Goal: Task Accomplishment & Management: Use online tool/utility

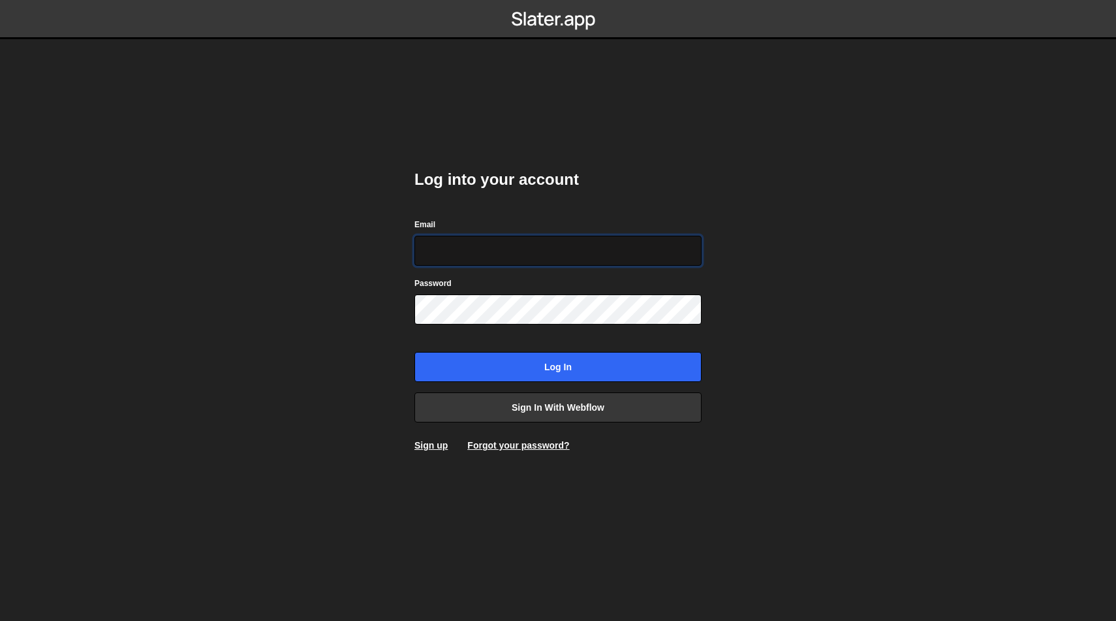
type input "marina@edgarallan.com"
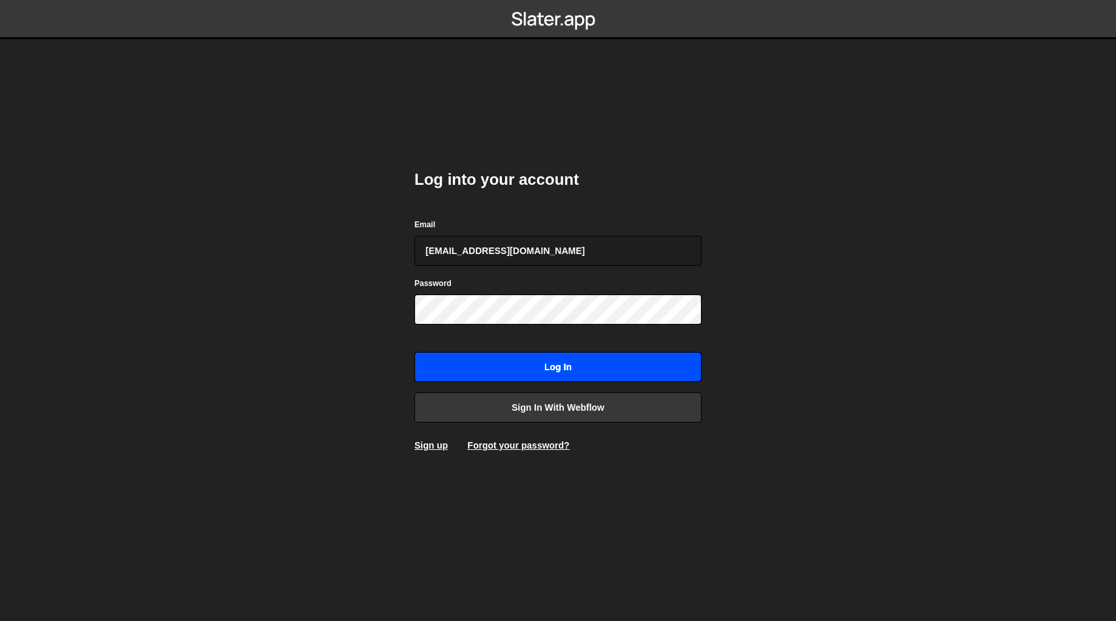
click at [594, 366] on input "Log in" at bounding box center [557, 367] width 287 height 30
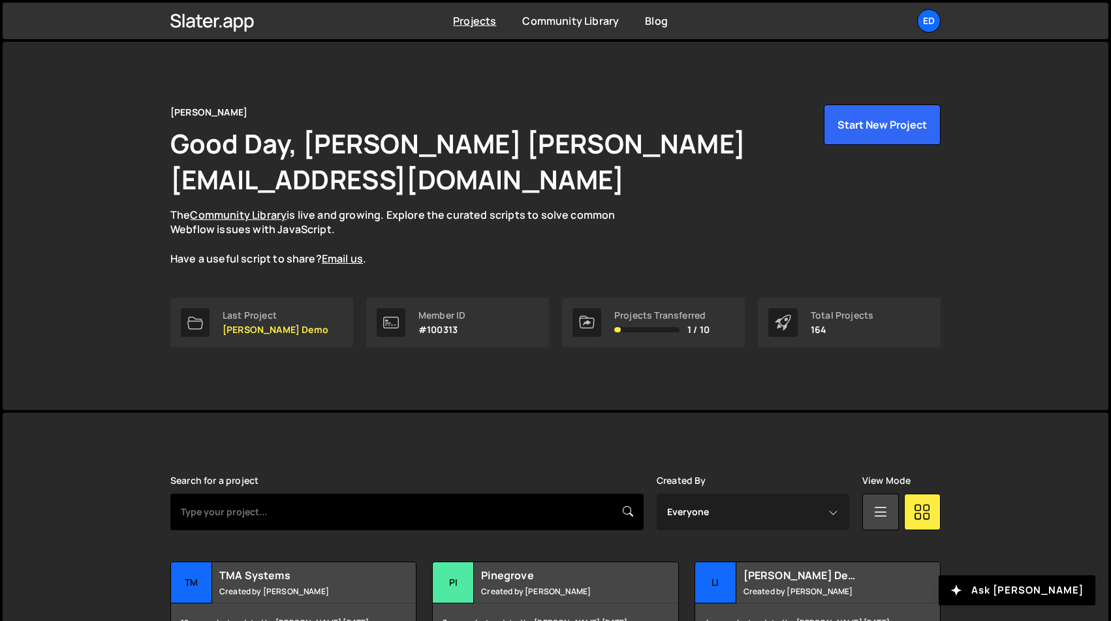
click at [361, 493] on input "text" at bounding box center [406, 511] width 473 height 37
type input "ncr"
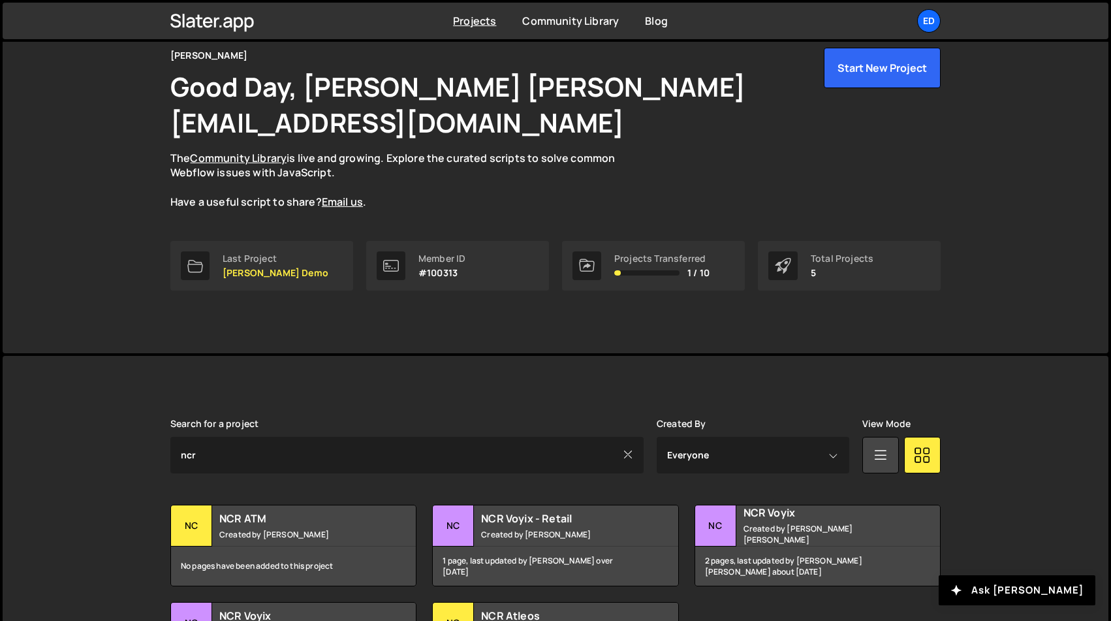
scroll to position [148, 0]
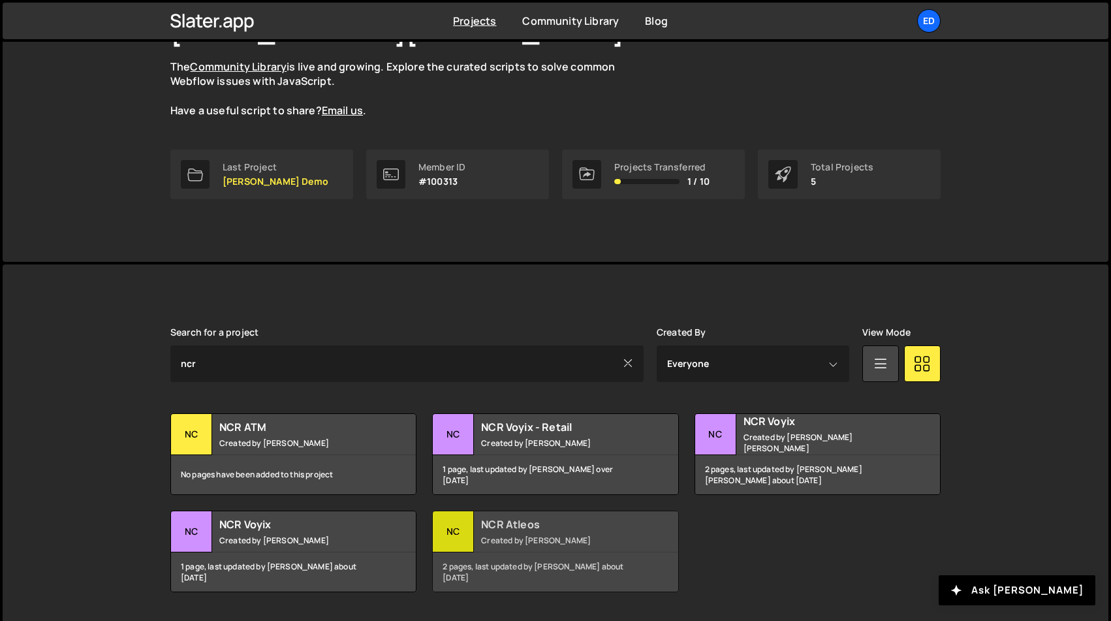
click at [505, 517] on h2 "NCR Atleos" at bounding box center [559, 524] width 157 height 14
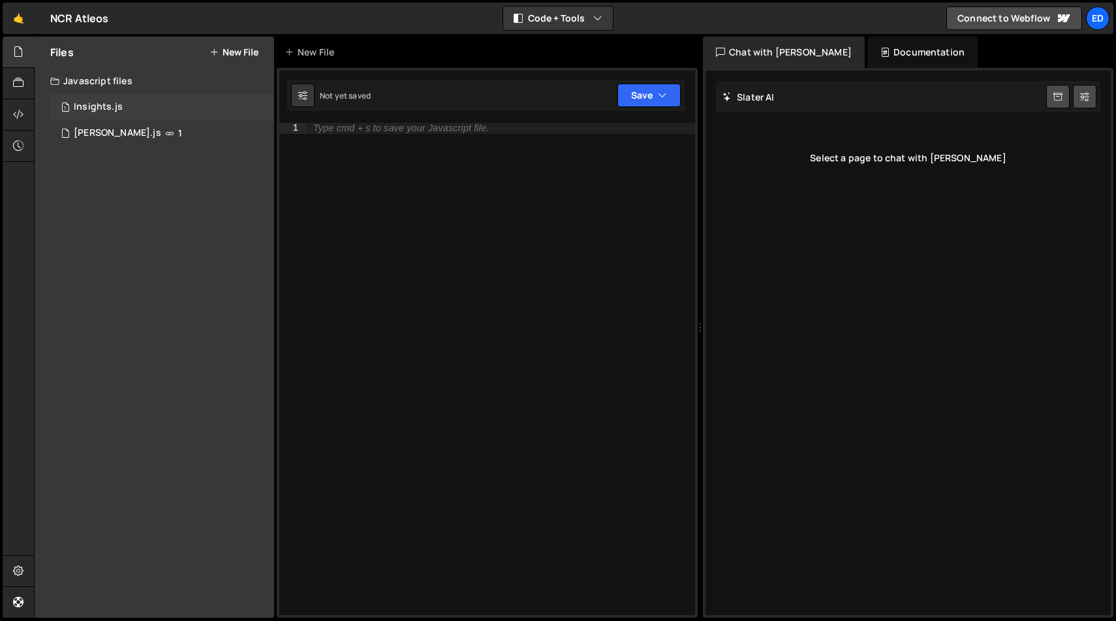
click at [86, 102] on div "Insights.js" at bounding box center [98, 107] width 49 height 12
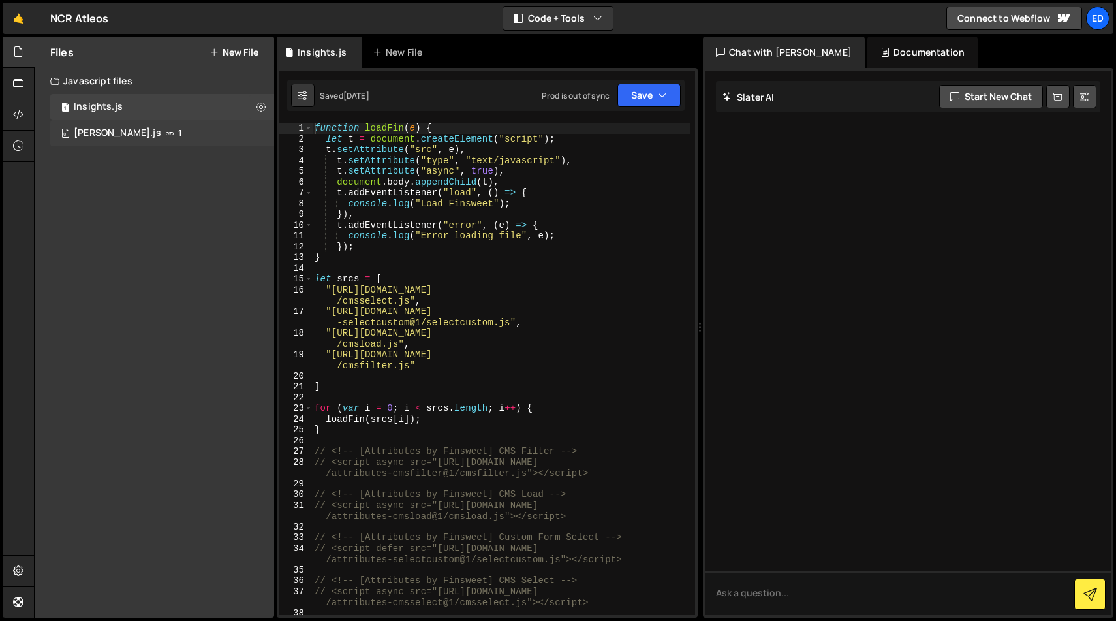
click at [90, 132] on div "Lottie Loader.js" at bounding box center [117, 133] width 87 height 12
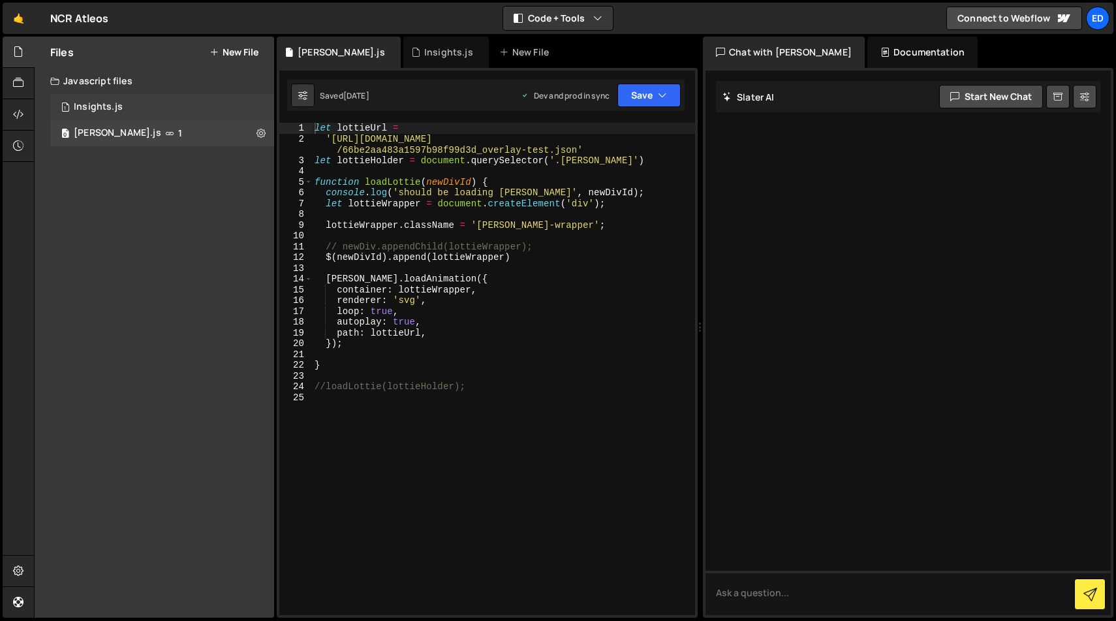
click at [90, 112] on div "Insights.js" at bounding box center [98, 107] width 49 height 12
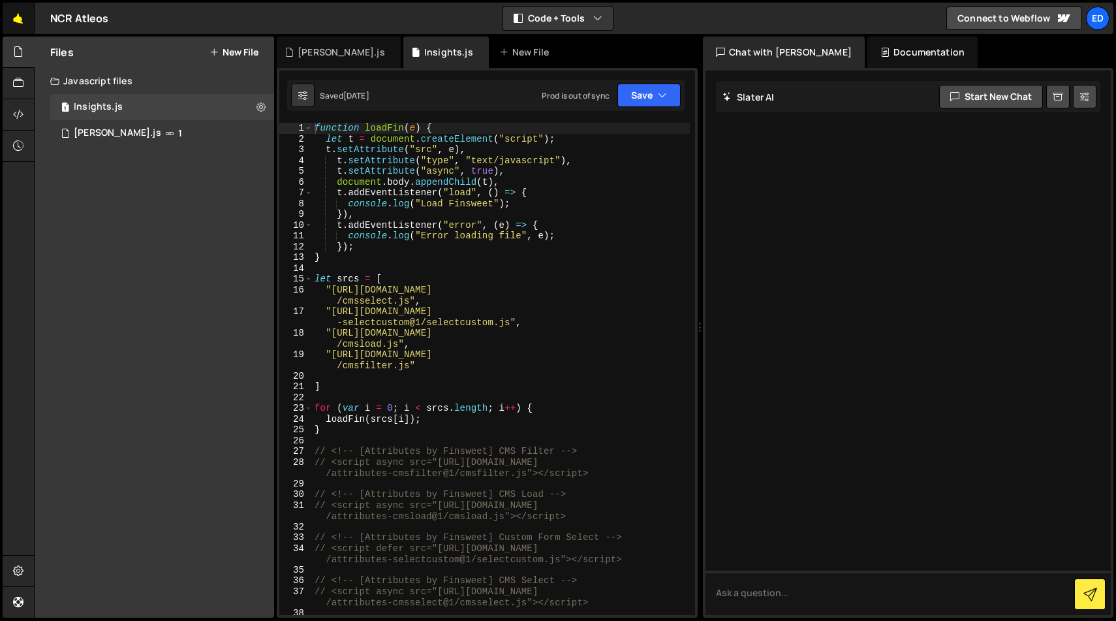
click at [18, 22] on link "🤙" at bounding box center [19, 18] width 32 height 31
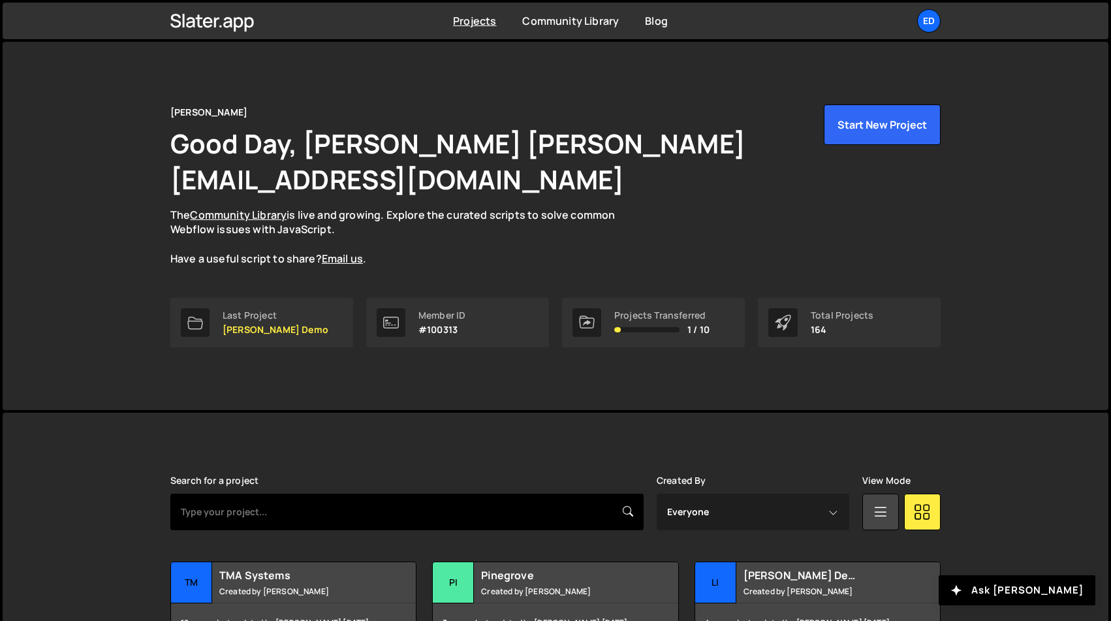
click at [355, 493] on input "text" at bounding box center [406, 511] width 473 height 37
type input "ncr"
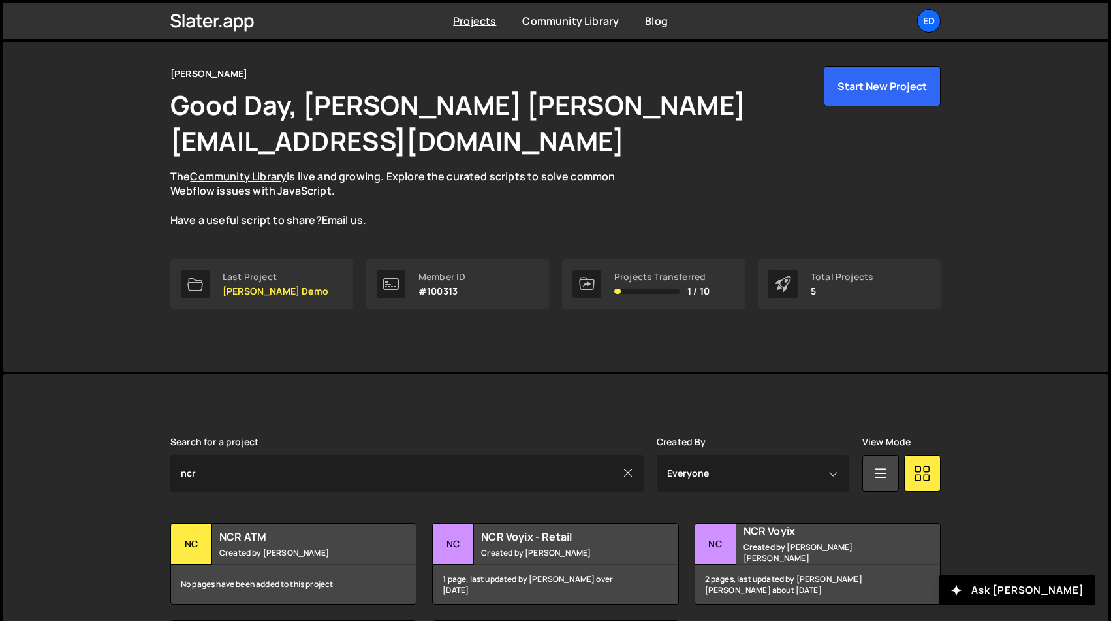
scroll to position [148, 0]
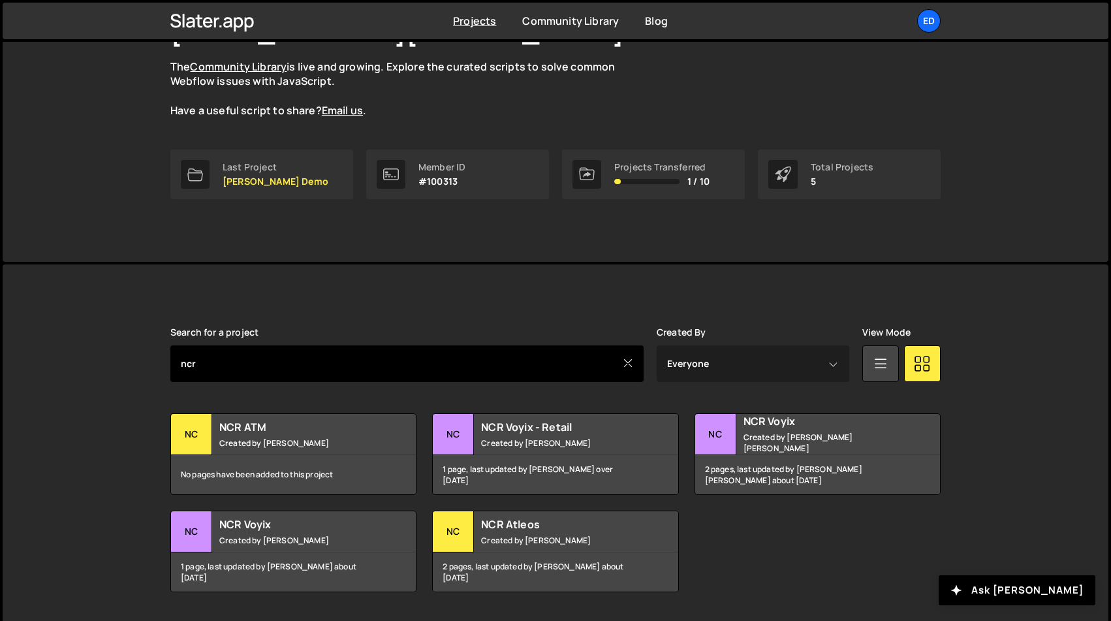
click at [236, 345] on input "ncr" at bounding box center [406, 363] width 473 height 37
type input "n"
type input "atleos"
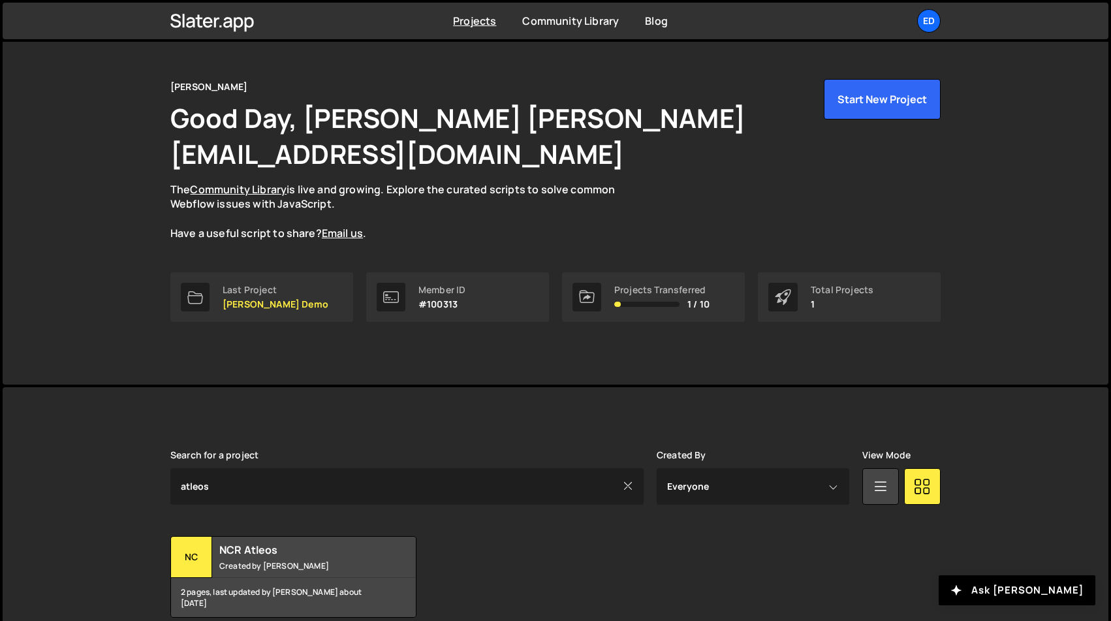
scroll to position [51, 0]
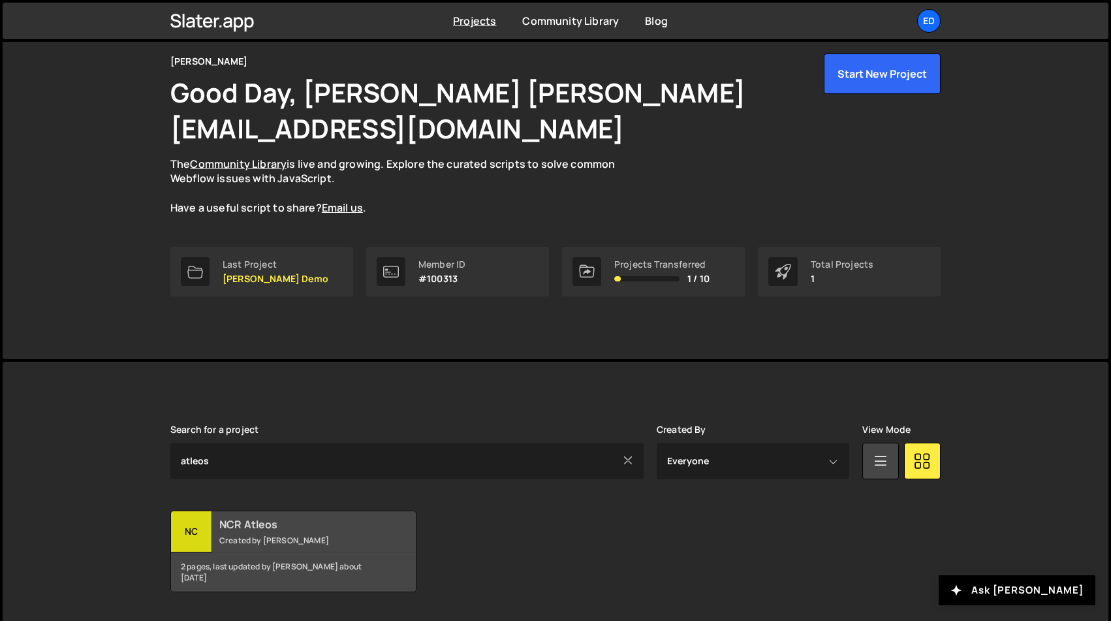
click at [298, 535] on small "Created by [PERSON_NAME]" at bounding box center [297, 540] width 157 height 11
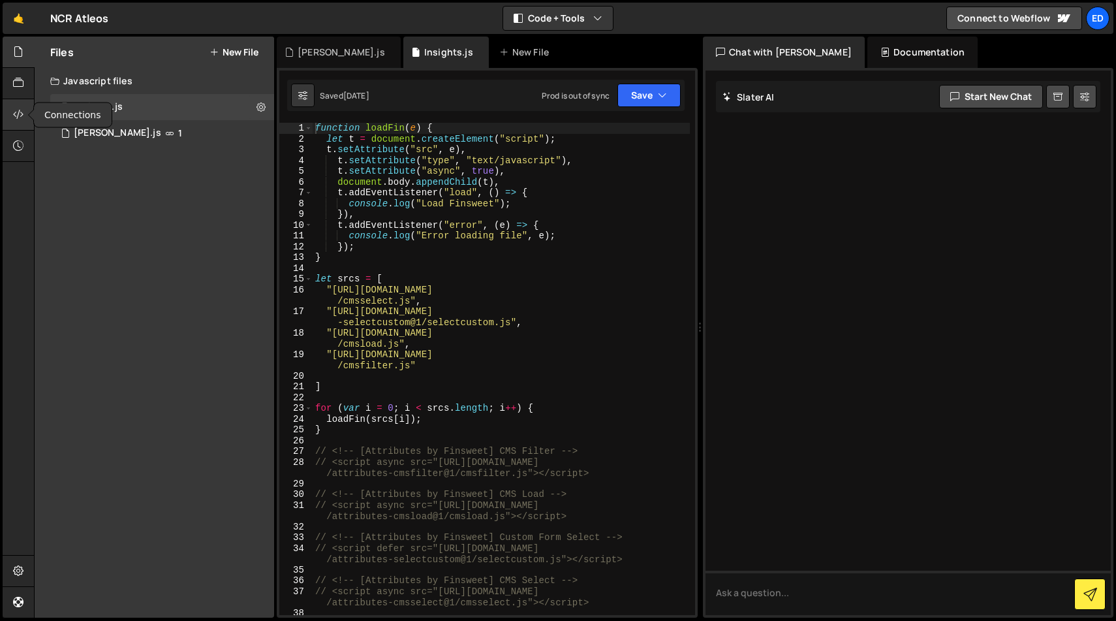
click at [22, 111] on icon at bounding box center [18, 114] width 10 height 14
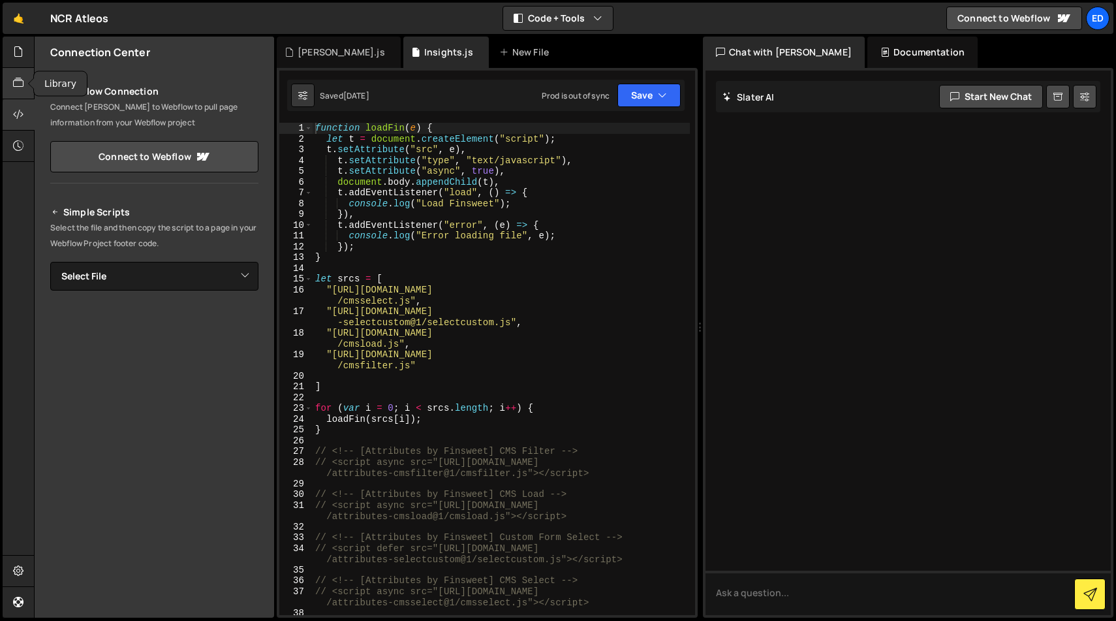
click at [18, 81] on icon at bounding box center [18, 83] width 10 height 14
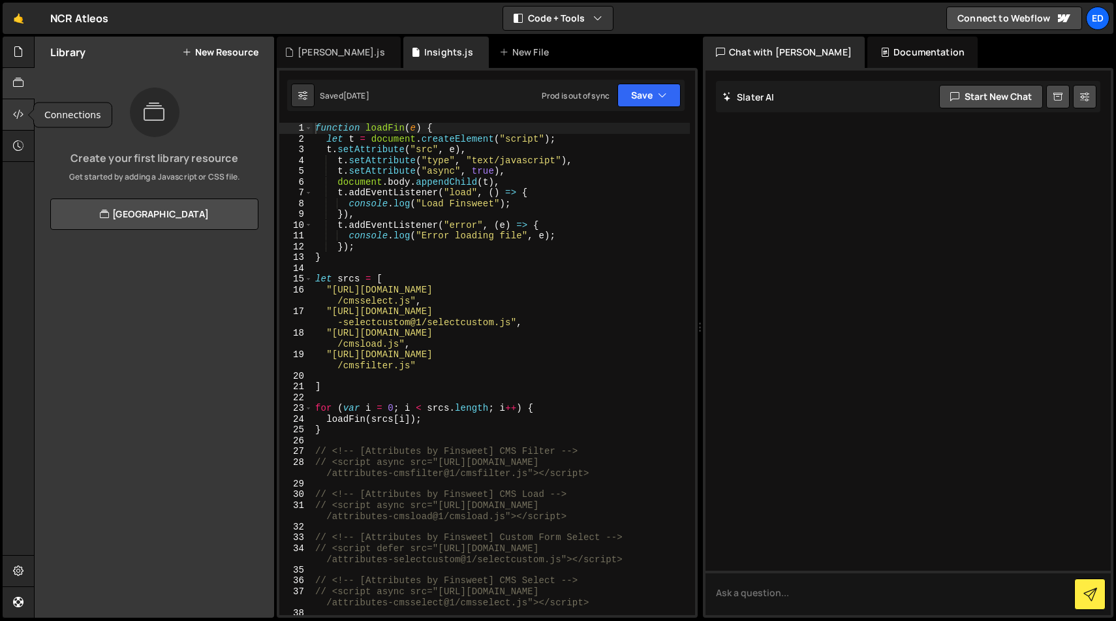
click at [15, 113] on icon at bounding box center [18, 114] width 10 height 14
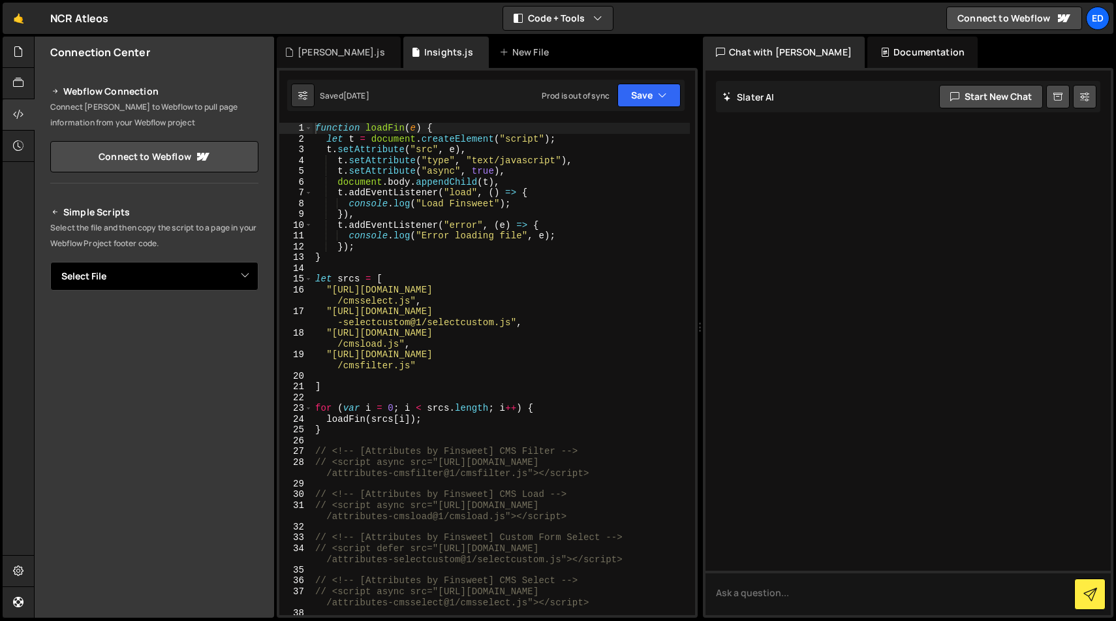
click at [251, 275] on select "Select File Insights.js Lottie Loader.js" at bounding box center [154, 276] width 208 height 29
select select "1224"
click at [50, 262] on select "Select File Insights.js Lottie Loader.js" at bounding box center [154, 276] width 208 height 29
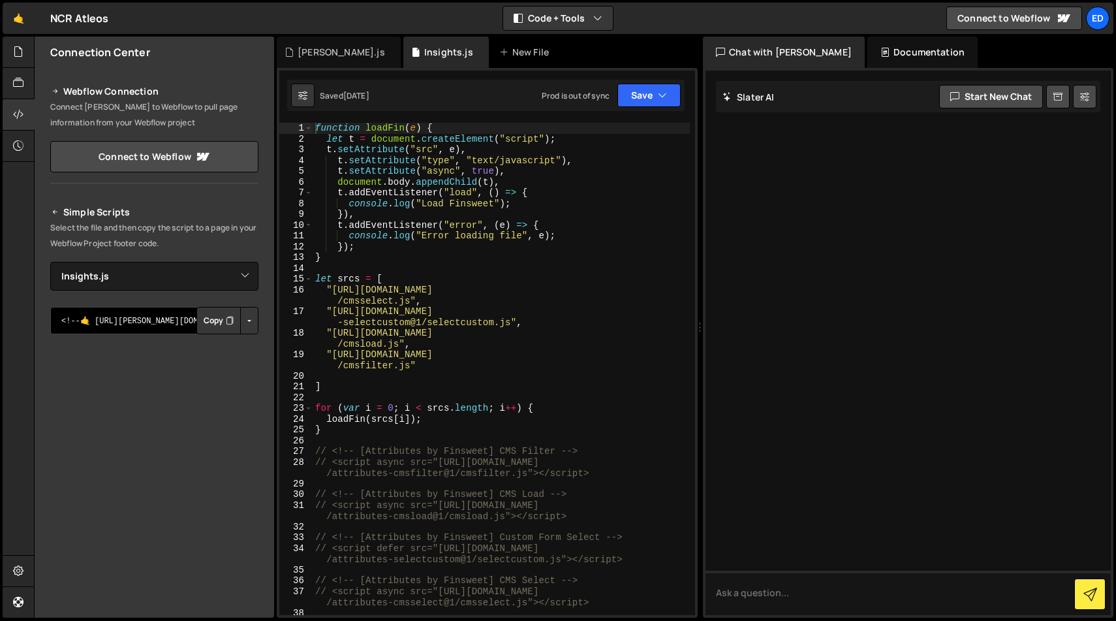
click at [148, 320] on textarea "<!--🤙 https://slater.app/624/1224.js--> <script>document.addEventListener("DOMC…" at bounding box center [154, 320] width 208 height 27
click at [212, 320] on button "Copy" at bounding box center [218, 320] width 44 height 27
click at [245, 316] on button "Button group with nested dropdown" at bounding box center [249, 320] width 18 height 27
